Goal: Transaction & Acquisition: Purchase product/service

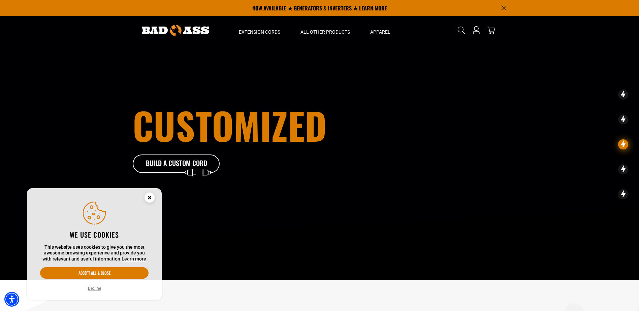
click at [151, 197] on icon "Close this option" at bounding box center [149, 198] width 2 height 2
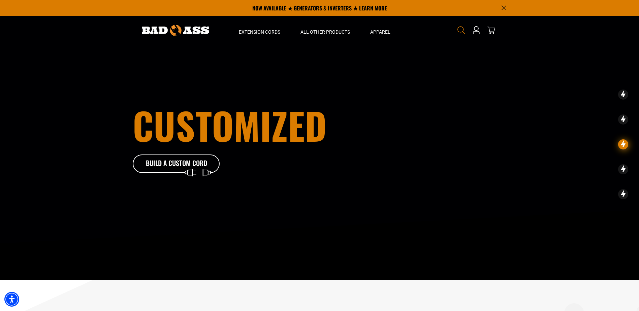
click at [459, 30] on icon "Search" at bounding box center [461, 30] width 9 height 9
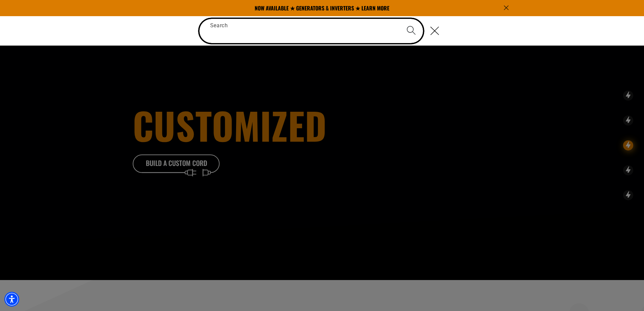
click at [320, 32] on input "Search" at bounding box center [312, 31] width 224 height 24
click at [331, 33] on input "Search" at bounding box center [312, 31] width 224 height 24
click at [333, 33] on input "Search" at bounding box center [312, 31] width 224 height 24
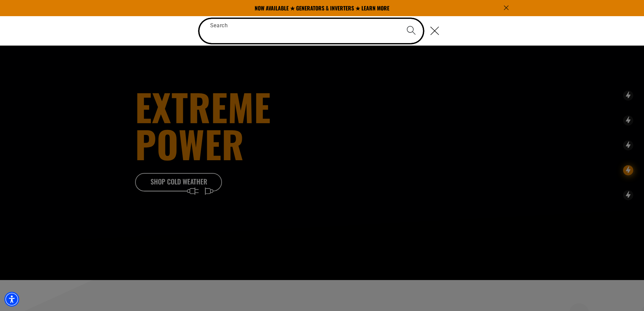
click at [336, 33] on input "Search" at bounding box center [312, 31] width 224 height 24
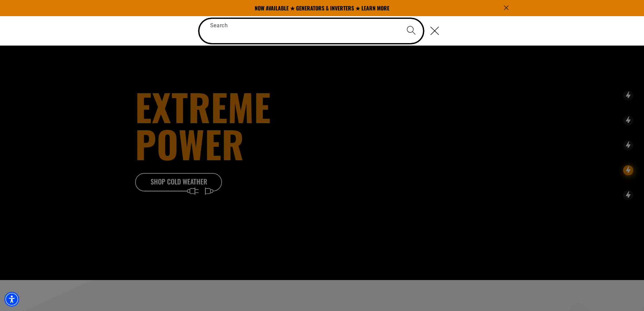
click at [336, 33] on input "Search" at bounding box center [312, 31] width 224 height 24
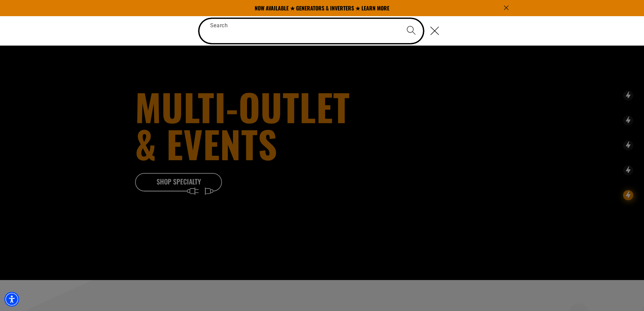
click at [336, 33] on input "Search" at bounding box center [312, 31] width 224 height 24
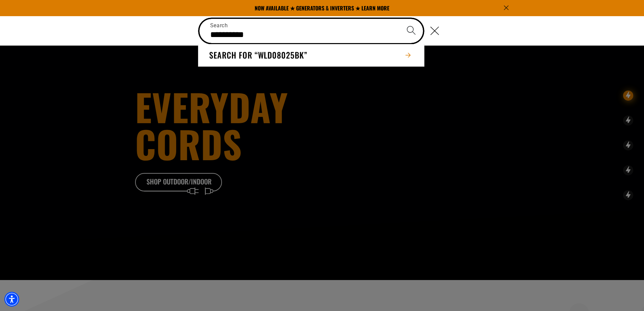
type input "**********"
click at [400, 19] on button "Search" at bounding box center [412, 31] width 24 height 24
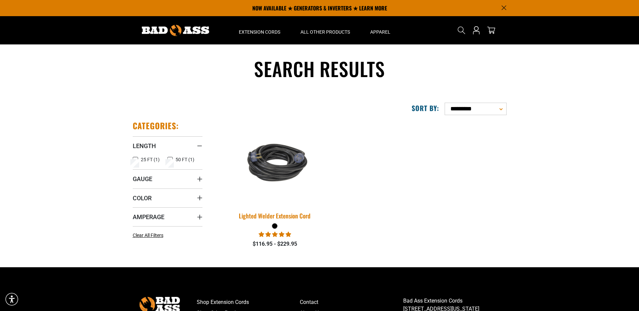
click at [279, 160] on img at bounding box center [275, 163] width 94 height 58
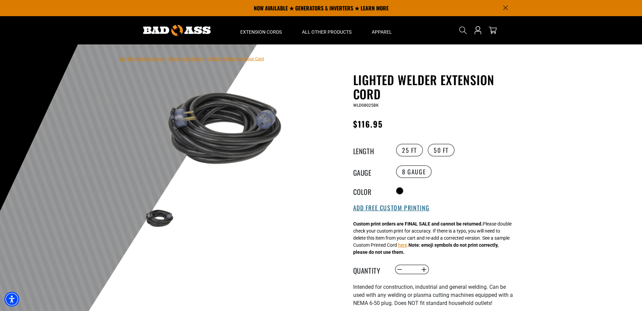
click at [399, 209] on button "Add Free Custom Printing" at bounding box center [391, 208] width 77 height 7
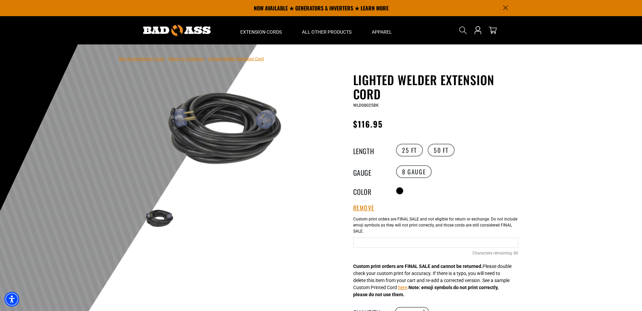
click at [375, 243] on input "Text field" at bounding box center [435, 243] width 165 height 10
click at [399, 243] on input "Text field" at bounding box center [435, 243] width 165 height 10
type input "**********"
drag, startPoint x: 507, startPoint y: 245, endPoint x: 339, endPoint y: 247, distance: 167.9
click at [339, 247] on div "Lighted Welder Extension Cord Lighted Welder Extension Cord WLD08025BK Regular …" at bounding box center [422, 281] width 192 height 417
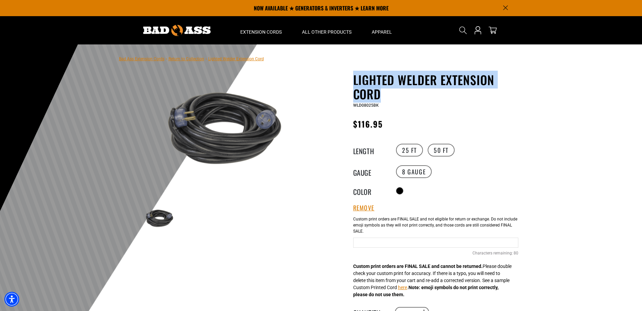
drag, startPoint x: 381, startPoint y: 92, endPoint x: 352, endPoint y: 85, distance: 29.2
click at [352, 85] on div "Lighted Welder Extension Cord Lighted Welder Extension Cord WLD08025BK Regular …" at bounding box center [422, 281] width 192 height 417
copy h1 "Lighted Welder Extension Cord"
